Goal: Information Seeking & Learning: Learn about a topic

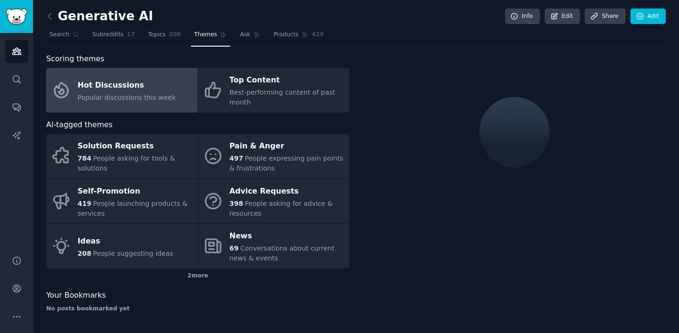
click at [158, 97] on span "Popular discussions this week" at bounding box center [127, 98] width 98 height 8
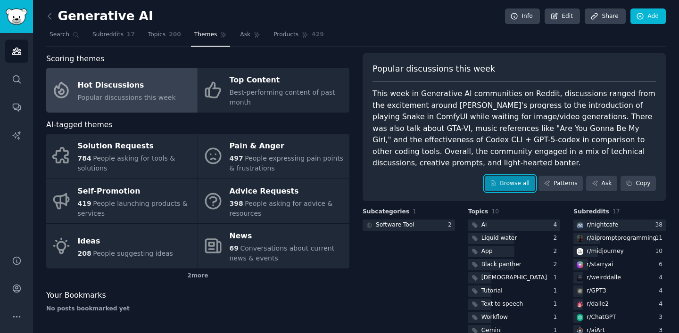
click at [504, 176] on link "Browse all" at bounding box center [510, 184] width 50 height 16
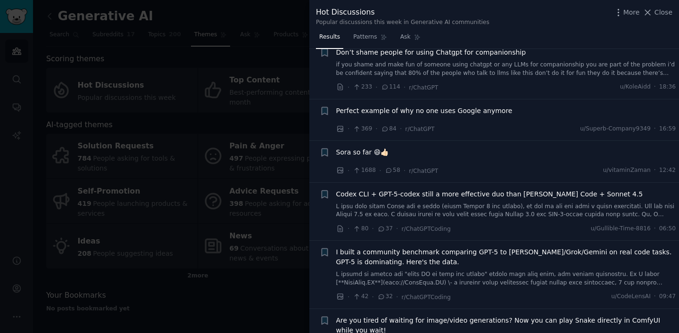
click at [367, 155] on span "Sora so far 😄👍🏻" at bounding box center [362, 153] width 53 height 10
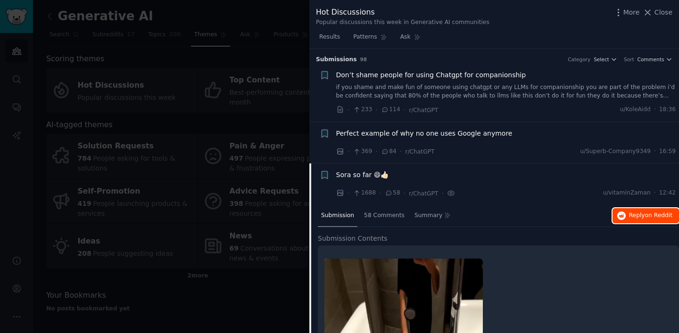
click at [625, 215] on button "Reply on Reddit" at bounding box center [645, 215] width 66 height 15
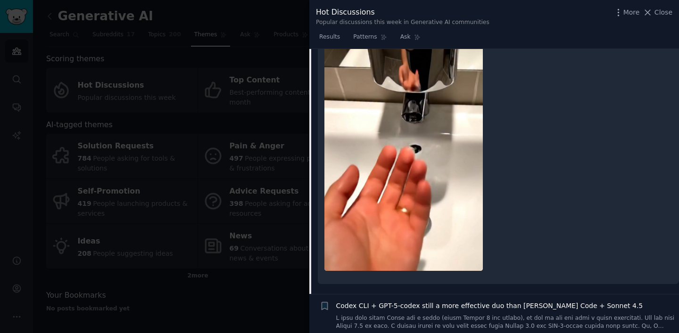
scroll to position [426, 0]
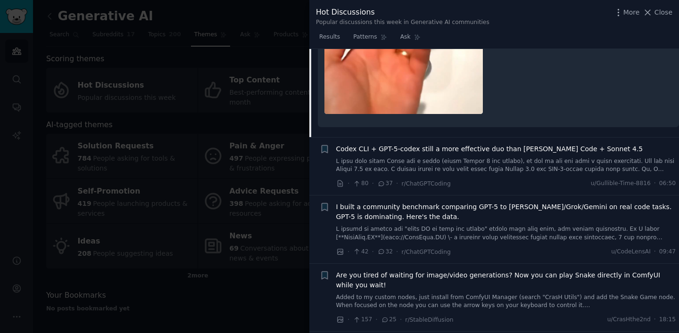
click at [487, 166] on link at bounding box center [506, 165] width 340 height 17
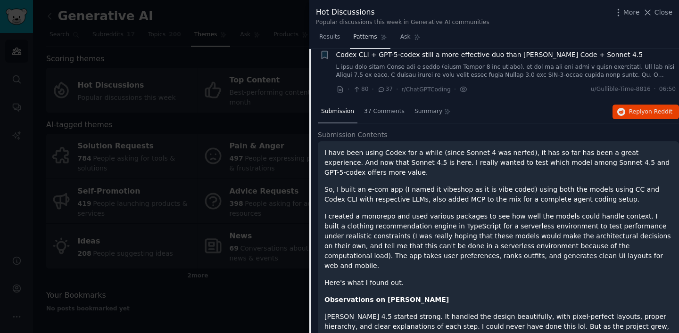
scroll to position [157, 0]
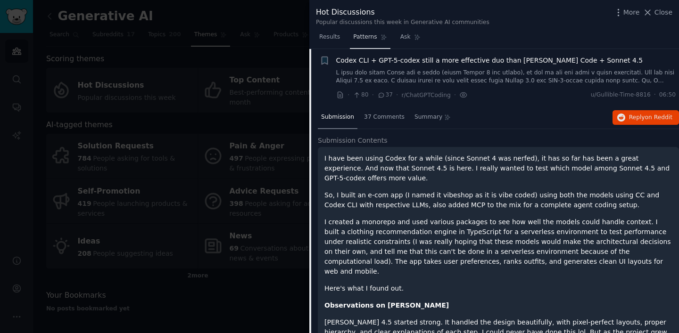
click at [376, 35] on link "Patterns" at bounding box center [370, 39] width 40 height 19
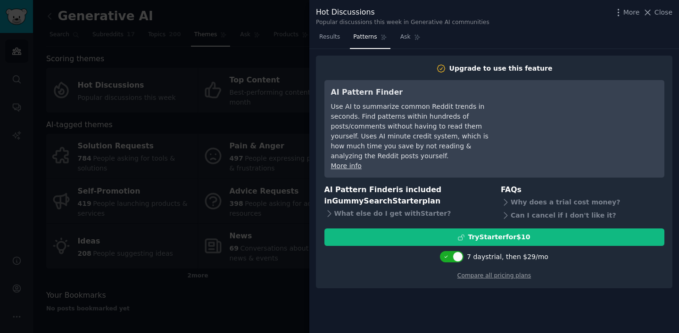
click at [331, 49] on div "Upgrade to use this feature AI Pattern Finder Use AI to summarize common Reddit…" at bounding box center [494, 191] width 370 height 285
click at [331, 38] on span "Results" at bounding box center [329, 37] width 21 height 8
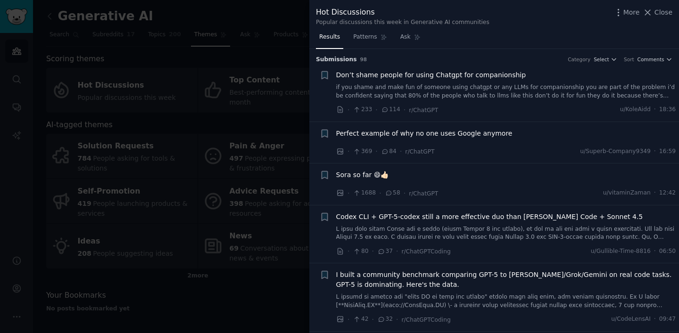
click at [613, 230] on link at bounding box center [506, 233] width 340 height 17
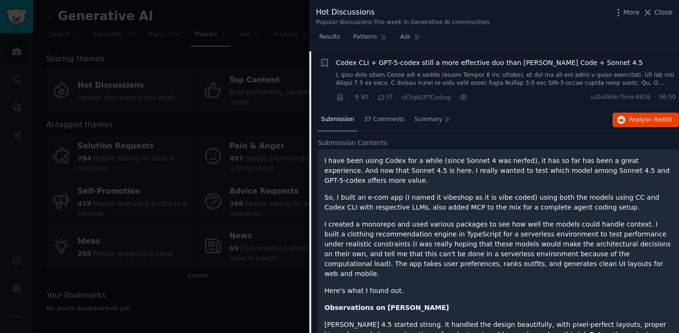
scroll to position [157, 0]
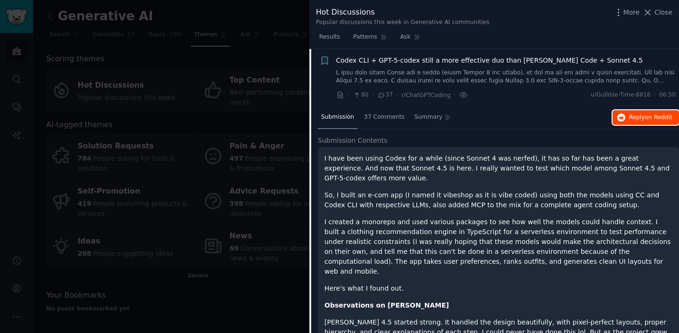
click at [634, 115] on span "Reply on Reddit" at bounding box center [650, 118] width 43 height 8
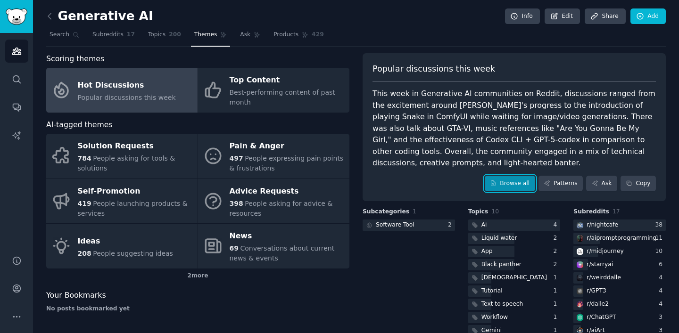
click at [498, 176] on link "Browse all" at bounding box center [510, 184] width 50 height 16
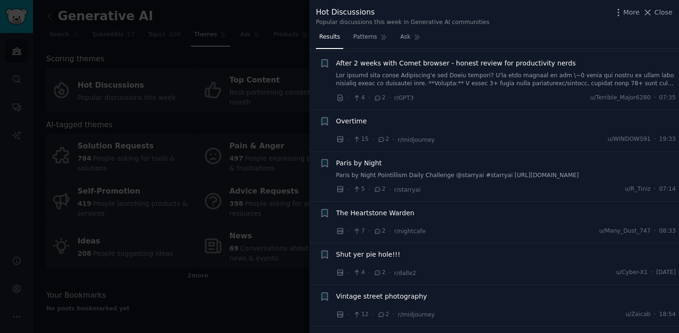
scroll to position [1272, 0]
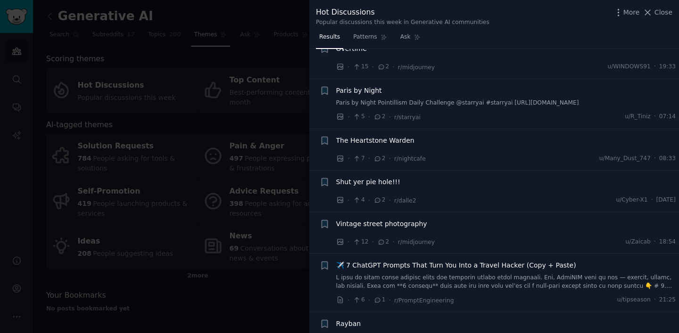
click at [396, 261] on div "✈️ 7 ChatGPT Prompts That Turn You Into a Travel Hacker (Copy + Paste)" at bounding box center [506, 276] width 340 height 30
click at [240, 150] on div at bounding box center [339, 166] width 679 height 333
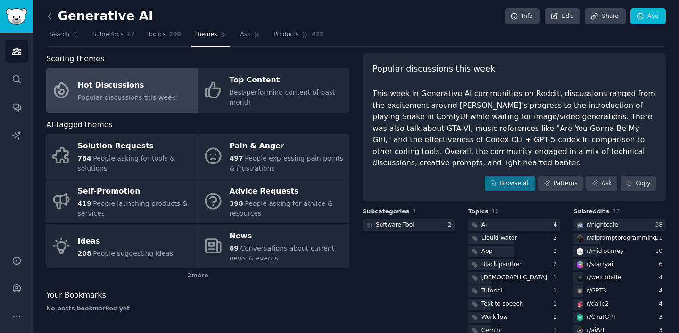
click at [50, 13] on icon at bounding box center [50, 16] width 10 height 10
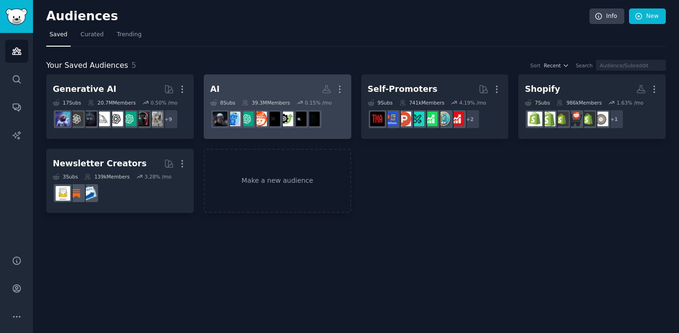
click at [281, 89] on h2 "AI Custom Audience More" at bounding box center [277, 89] width 134 height 17
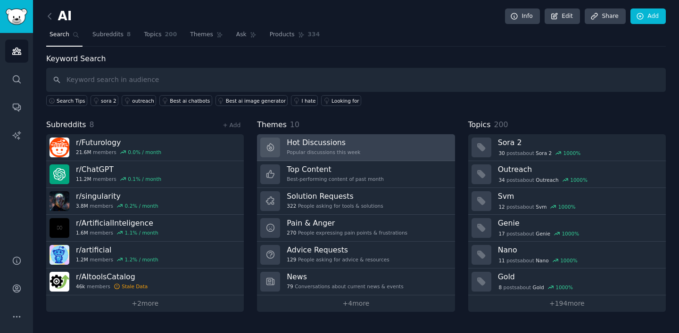
click at [344, 140] on h3 "Hot Discussions" at bounding box center [324, 143] width 74 height 10
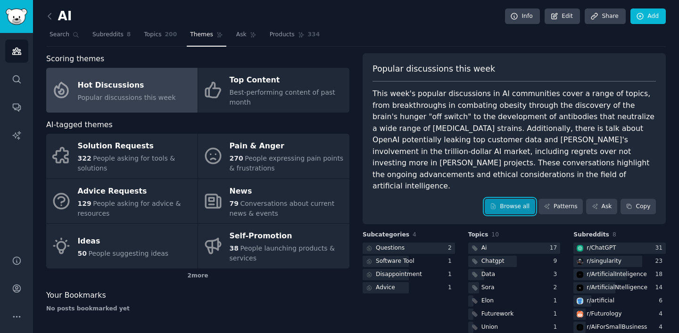
click at [490, 199] on link "Browse all" at bounding box center [510, 207] width 50 height 16
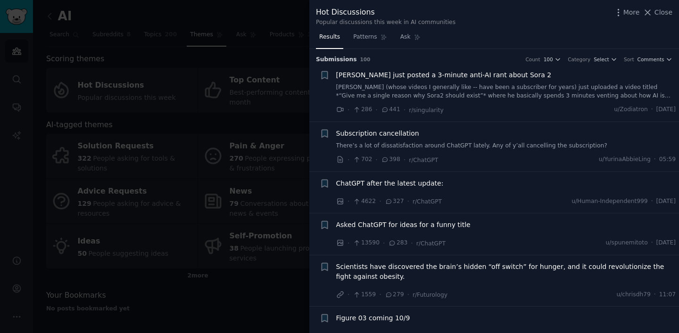
click at [467, 90] on link "[PERSON_NAME] (whose videos I generally like -- have been a subscriber for year…" at bounding box center [506, 91] width 340 height 17
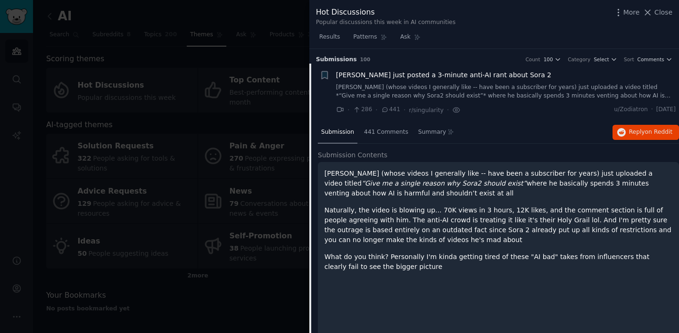
scroll to position [15, 0]
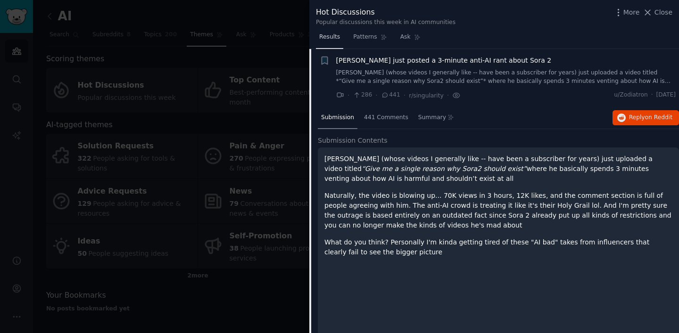
click at [333, 39] on span "Results" at bounding box center [329, 37] width 21 height 8
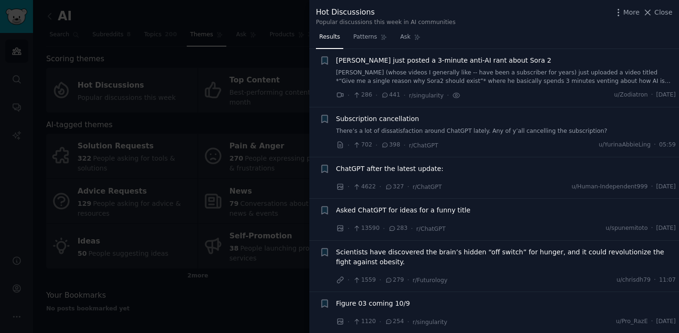
click at [433, 169] on span "ChatGPT after the latest update:" at bounding box center [389, 169] width 107 height 10
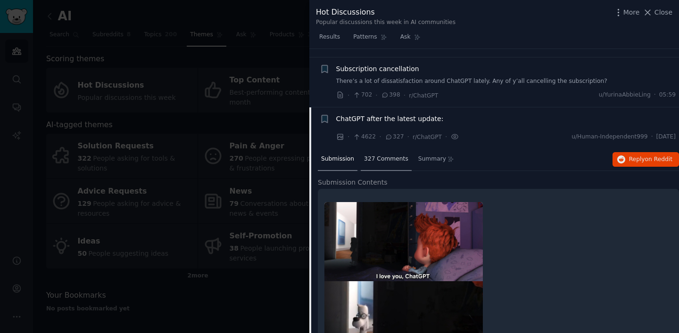
scroll to position [78, 0]
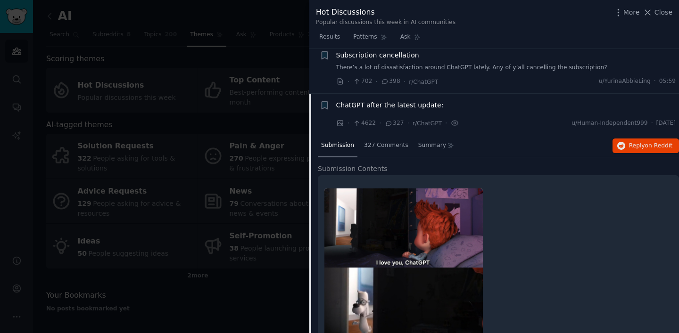
click at [337, 107] on span "ChatGPT after the latest update:" at bounding box center [389, 105] width 107 height 10
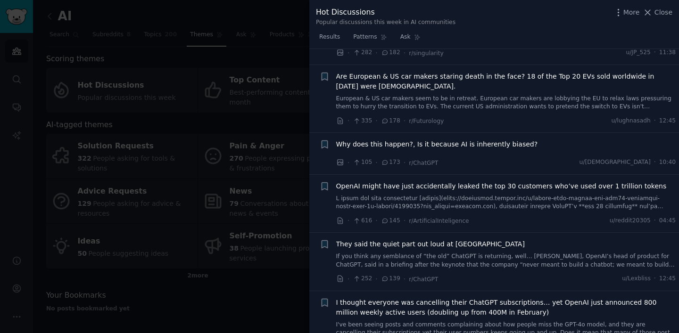
scroll to position [388, 0]
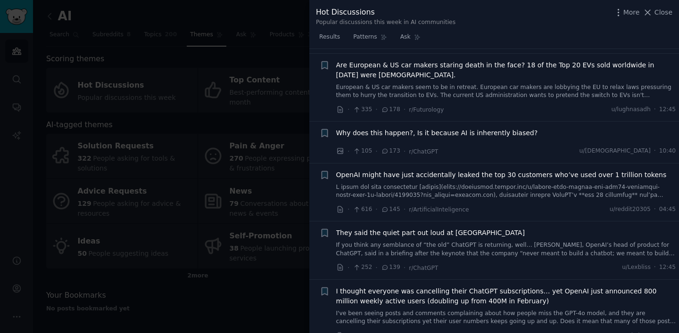
click at [395, 188] on link at bounding box center [506, 191] width 340 height 17
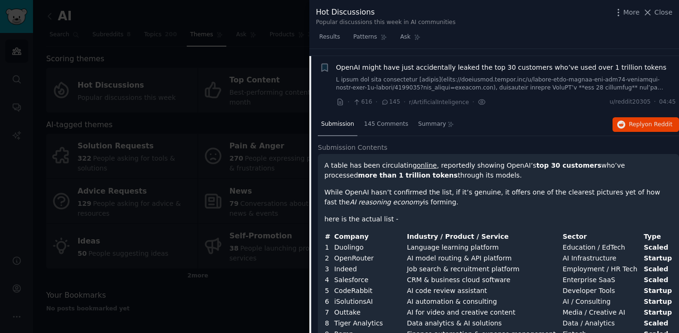
scroll to position [503, 0]
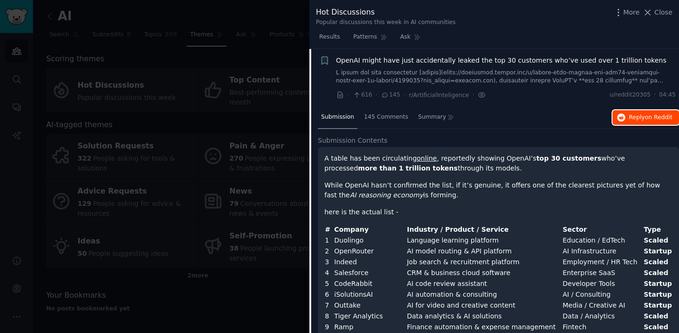
click at [650, 116] on span "on Reddit" at bounding box center [658, 117] width 27 height 7
click at [282, 57] on div at bounding box center [339, 166] width 679 height 333
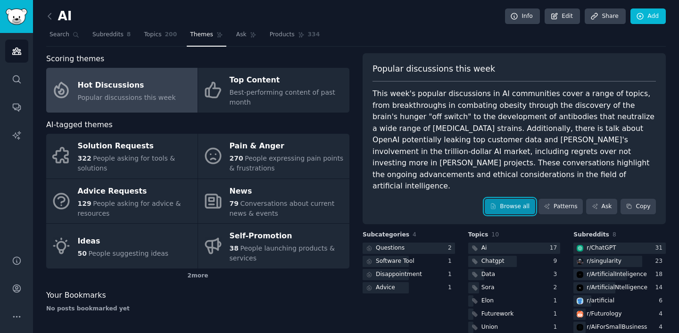
click at [510, 199] on link "Browse all" at bounding box center [510, 207] width 50 height 16
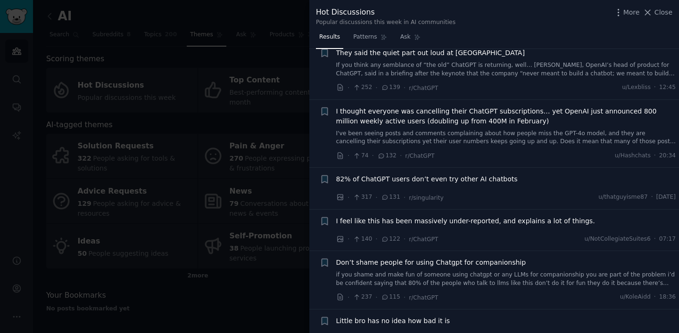
scroll to position [574, 0]
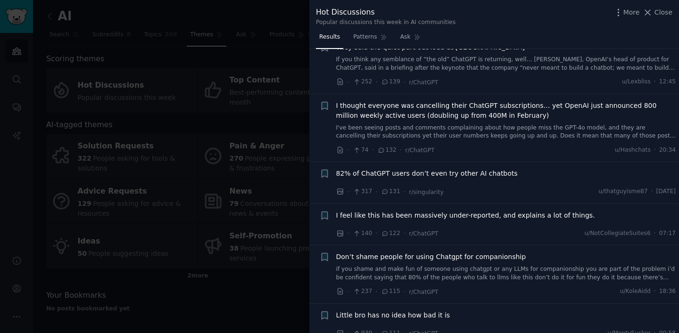
click at [432, 217] on span "I feel like this has been massively under-reported, and explains a lot of thing…" at bounding box center [465, 216] width 259 height 10
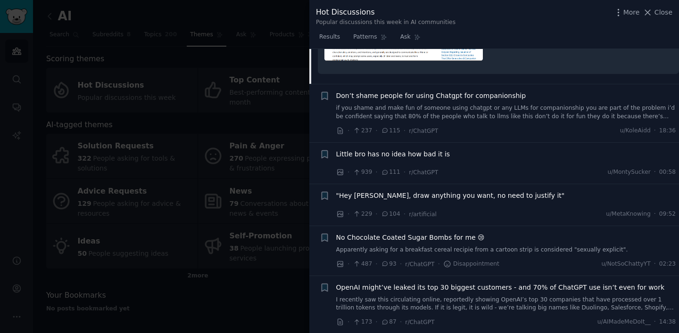
scroll to position [923, 0]
click at [421, 197] on span ""Hey [PERSON_NAME], draw anything you want, no need to justify it"" at bounding box center [450, 195] width 229 height 10
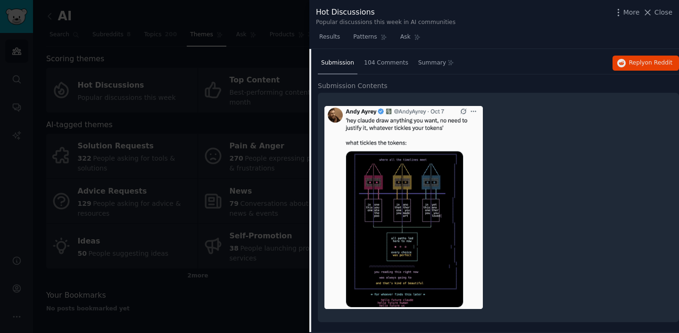
scroll to position [917, 0]
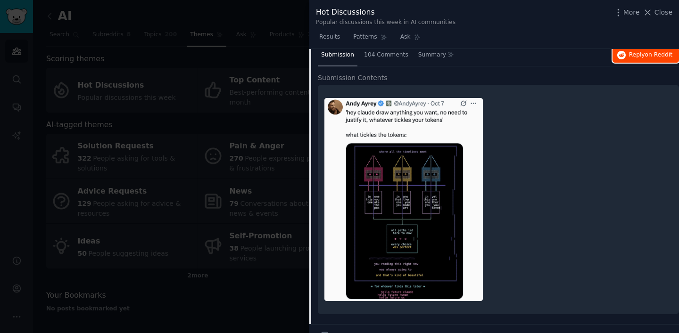
click at [629, 58] on span "Reply on Reddit" at bounding box center [650, 55] width 43 height 8
click at [327, 34] on span "Results" at bounding box center [329, 37] width 21 height 8
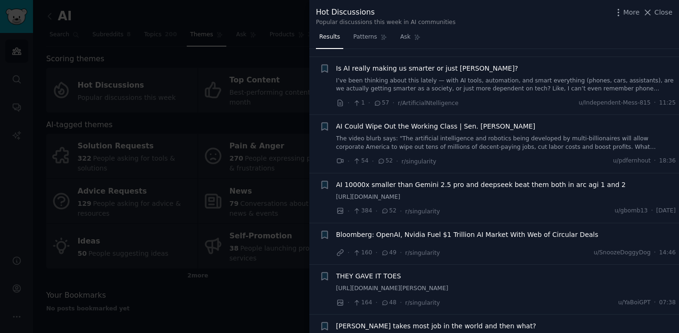
scroll to position [1172, 0]
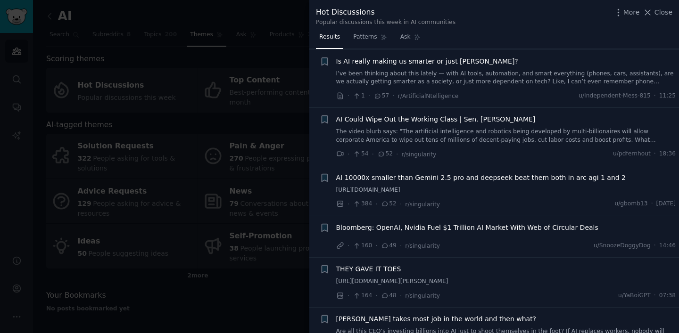
click at [391, 173] on span "AI 10000x smaller than Gemini 2.5 pro and deepseek beat them both in arc agi 1 …" at bounding box center [481, 178] width 290 height 10
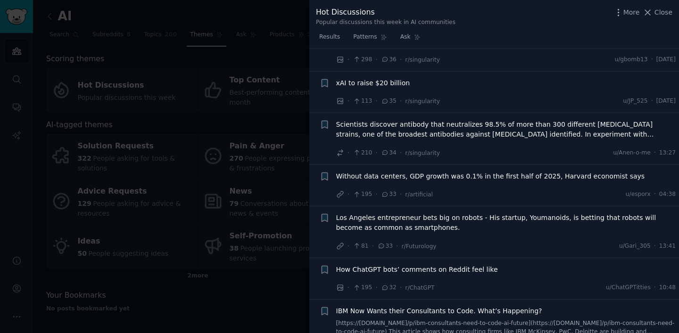
scroll to position [1900, 0]
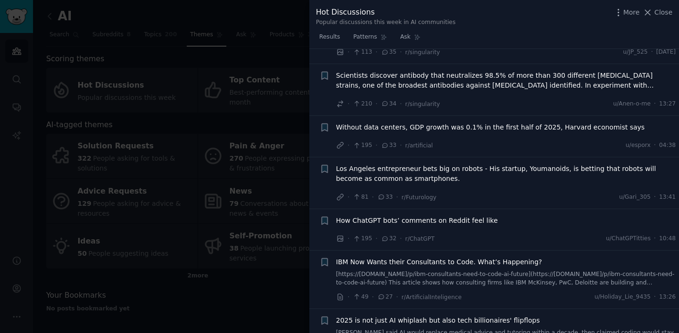
click at [380, 219] on span "How ChatGPT bots’ comments on Reddit feel like" at bounding box center [417, 221] width 162 height 10
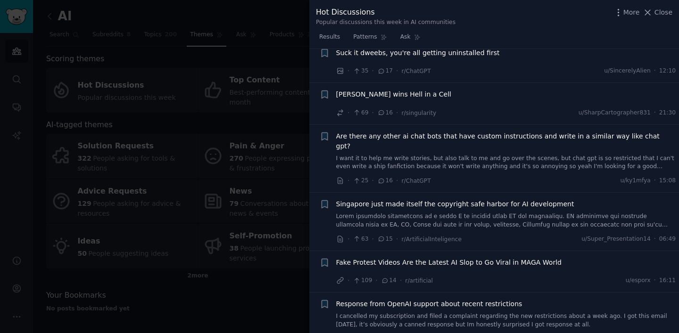
scroll to position [2707, 0]
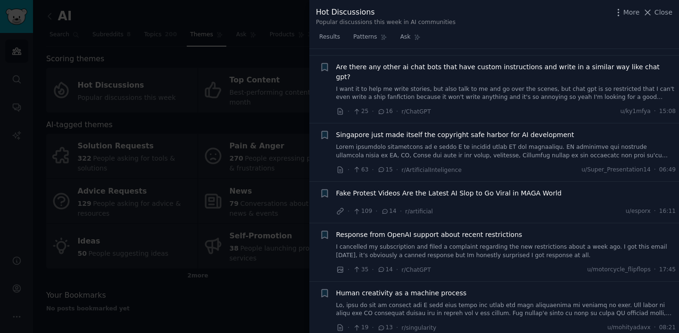
click at [405, 189] on span "Fake Protest Videos Are the Latest AI Slop to Go Viral in MAGA World" at bounding box center [448, 194] width 225 height 10
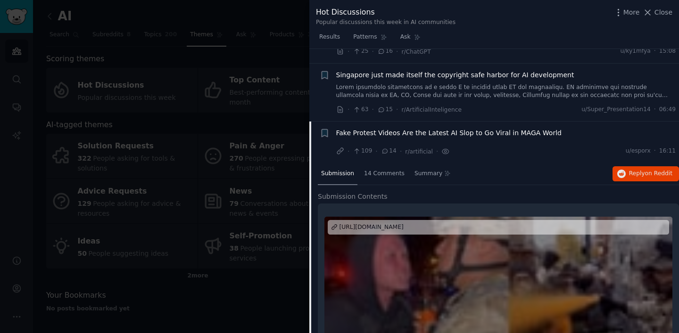
scroll to position [2561, 0]
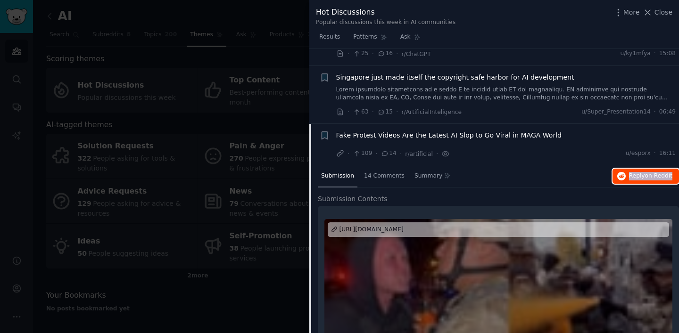
click at [656, 173] on span "on Reddit" at bounding box center [658, 176] width 27 height 7
